Goal: Consume media (video, audio): Watch videos, listen to music or podcasts

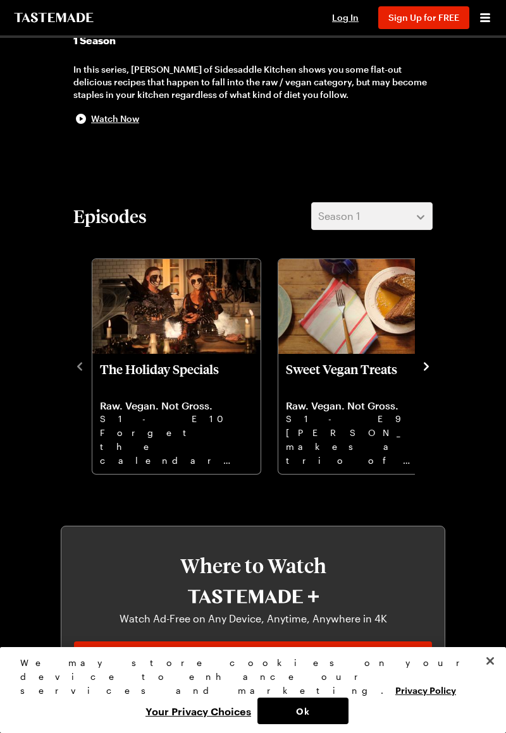
scroll to position [302, 0]
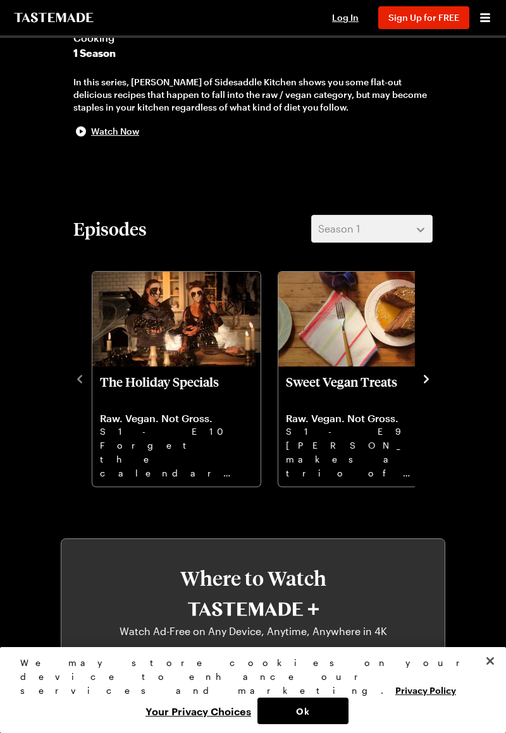
click at [444, 373] on div "Episodes Season 1 The Holiday Specials Raw. Vegan. Not Gross. S1 - E10 Forget t…" at bounding box center [253, 351] width 384 height 273
click at [431, 381] on icon "navigate to next item" at bounding box center [426, 379] width 13 height 13
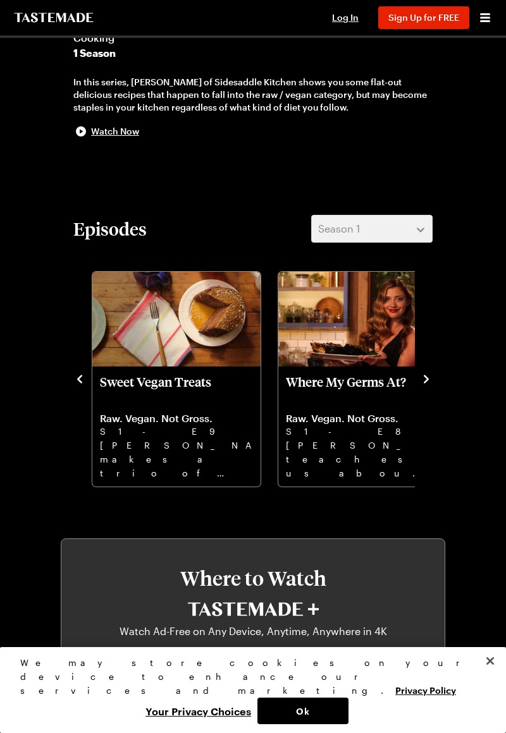
click at [439, 381] on div "Episodes Season 1 The Holiday Specials Raw. Vegan. Not Gross. S1 - E10 Forget t…" at bounding box center [253, 351] width 384 height 273
click at [432, 381] on icon "navigate to next item" at bounding box center [426, 379] width 13 height 13
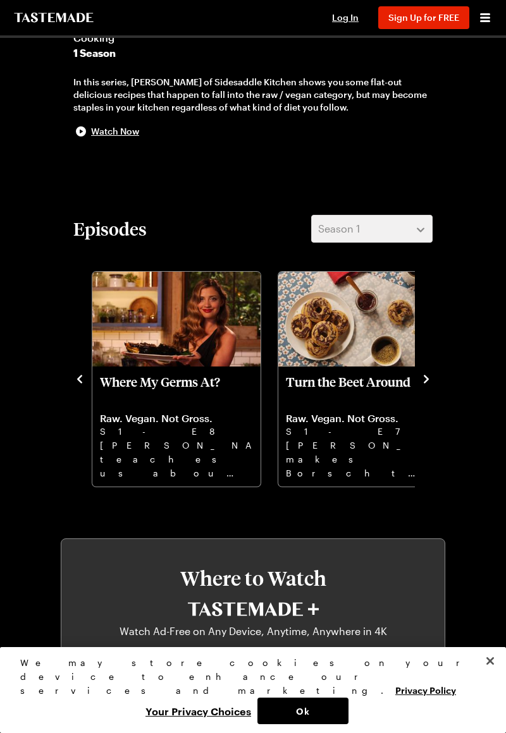
click at [429, 384] on icon "navigate to next item" at bounding box center [426, 379] width 13 height 13
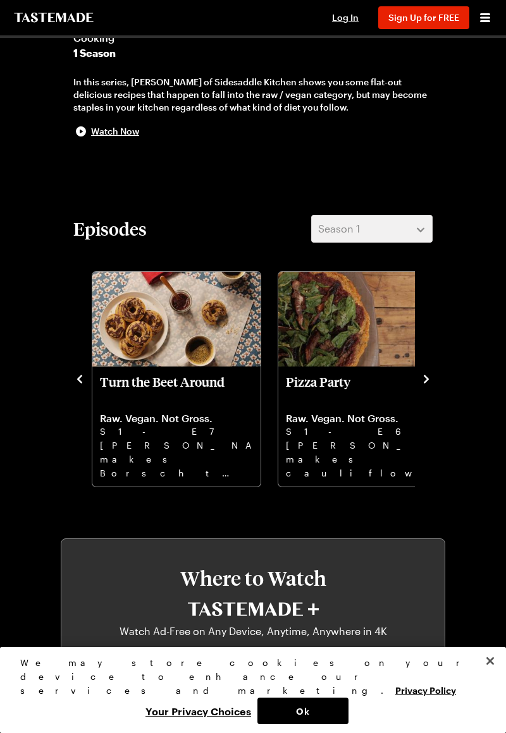
click at [431, 382] on icon "navigate to next item" at bounding box center [426, 379] width 13 height 13
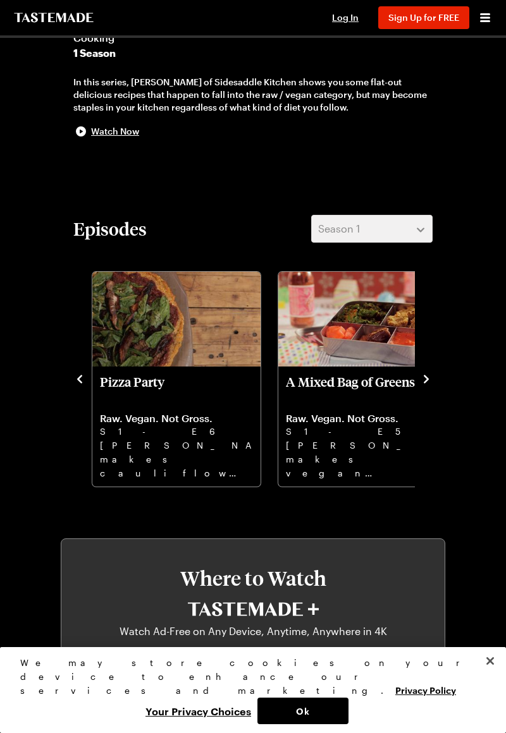
click at [440, 380] on div "Episodes Season 1 The Holiday Specials Raw. Vegan. Not Gross. S1 - E10 Forget t…" at bounding box center [253, 351] width 384 height 273
click at [428, 384] on icon "navigate to next item" at bounding box center [426, 379] width 13 height 13
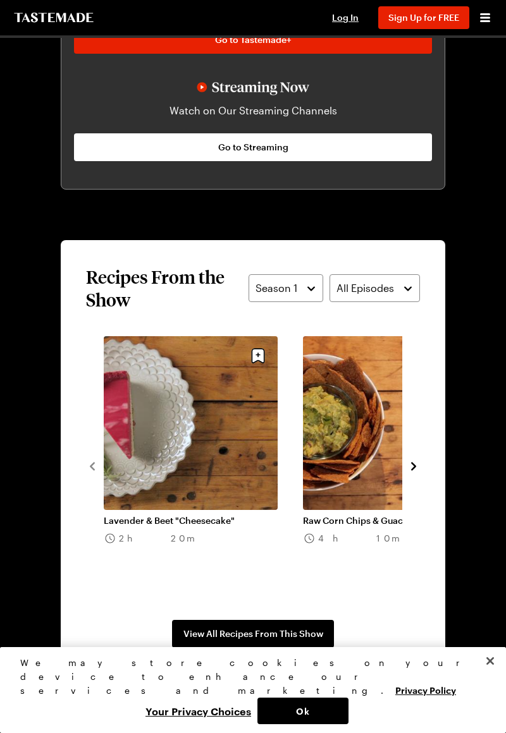
scroll to position [931, 0]
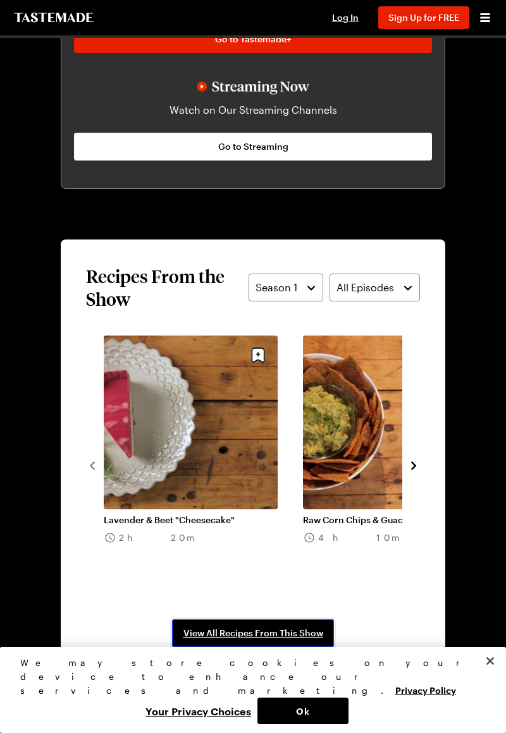
click at [269, 635] on span "View All Recipes From This Show" at bounding box center [253, 633] width 140 height 13
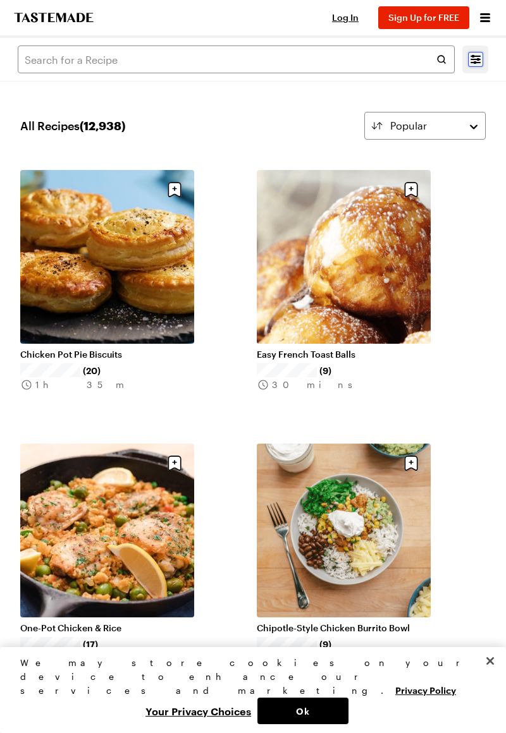
click at [483, 58] on div at bounding box center [475, 60] width 26 height 28
